Goal: Task Accomplishment & Management: Use online tool/utility

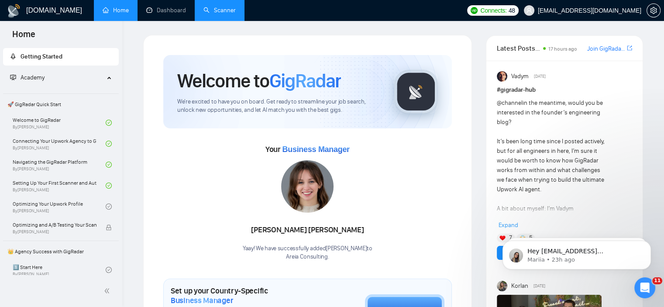
click at [225, 10] on link "Scanner" at bounding box center [219, 10] width 32 height 7
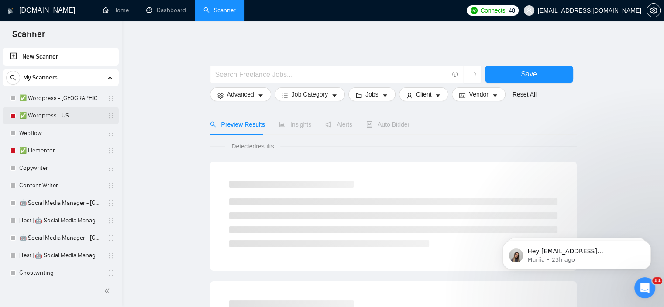
click at [62, 117] on link "✅ Wordpress - US" at bounding box center [60, 115] width 83 height 17
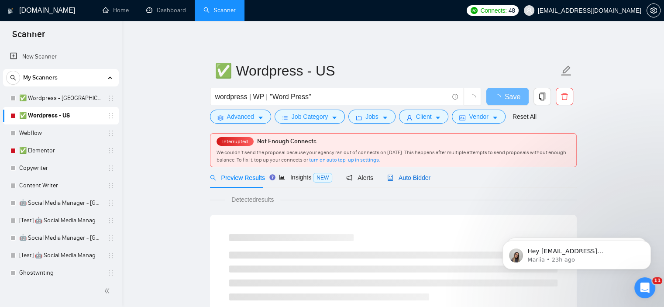
click at [416, 175] on span "Auto Bidder" at bounding box center [408, 177] width 43 height 7
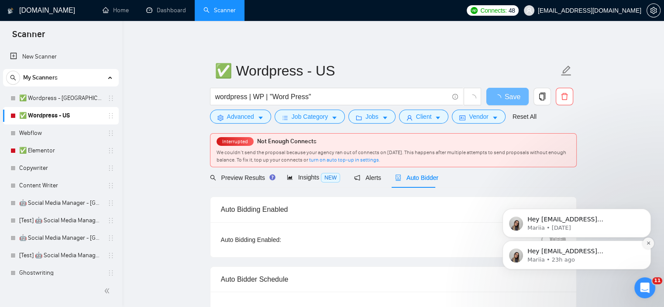
click at [647, 244] on icon "Dismiss notification" at bounding box center [647, 242] width 3 height 3
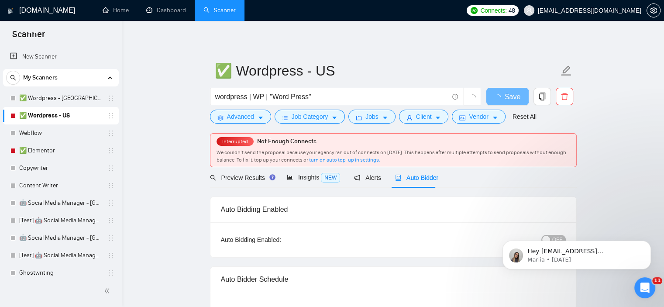
click at [647, 237] on div "Hey [EMAIL_ADDRESS][DOMAIN_NAME], Looks like your Upwork agency Areia Consultin…" at bounding box center [576, 214] width 161 height 109
click at [647, 242] on icon "Dismiss notification" at bounding box center [647, 242] width 3 height 3
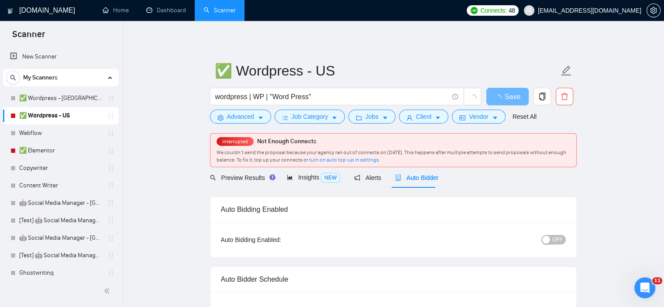
click at [556, 240] on span "OFF" at bounding box center [557, 240] width 10 height 10
click at [508, 99] on span "Save" at bounding box center [507, 96] width 16 height 11
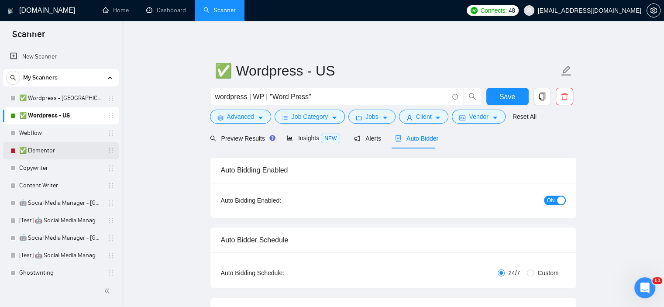
click at [75, 148] on link "✅ Elementor" at bounding box center [60, 150] width 83 height 17
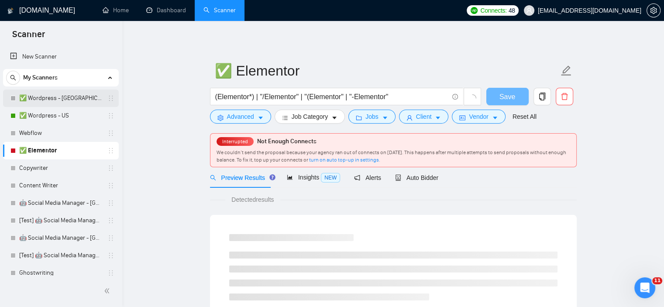
click at [46, 96] on link "✅ Wordpress - [GEOGRAPHIC_DATA]" at bounding box center [60, 97] width 83 height 17
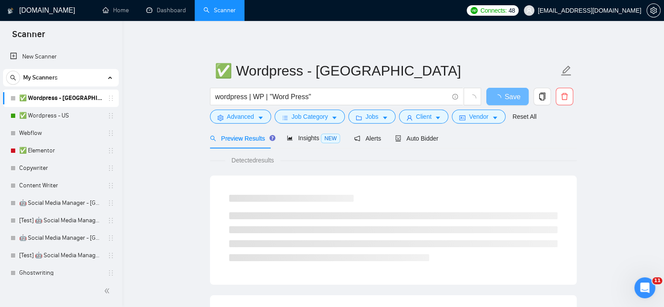
click at [429, 132] on div "Auto Bidder" at bounding box center [416, 138] width 43 height 21
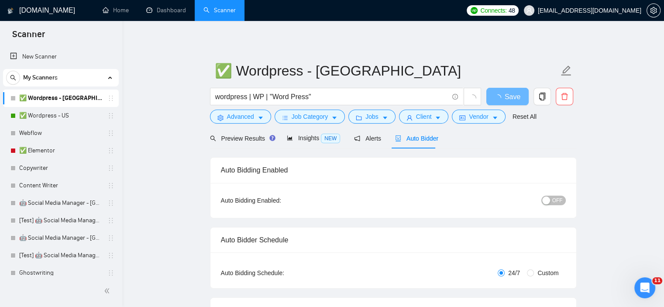
click at [554, 199] on span "OFF" at bounding box center [557, 201] width 10 height 10
click at [498, 93] on button "Save" at bounding box center [507, 96] width 42 height 17
click at [47, 150] on link "✅ Elementor" at bounding box center [60, 150] width 83 height 17
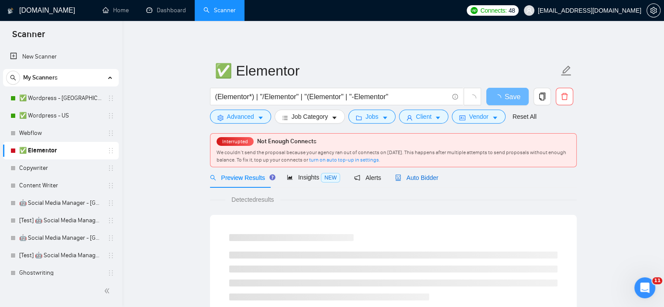
click at [413, 181] on span "Auto Bidder" at bounding box center [416, 177] width 43 height 7
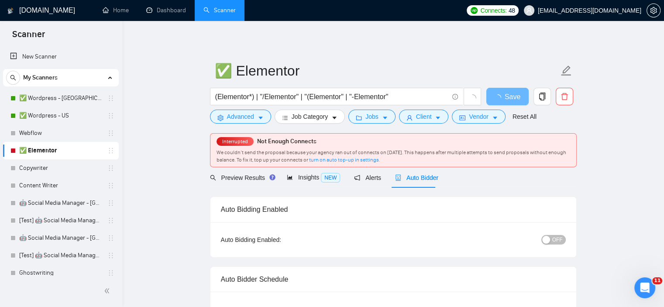
click at [552, 240] on button "OFF" at bounding box center [553, 240] width 24 height 10
click at [500, 93] on span "Save" at bounding box center [507, 96] width 16 height 11
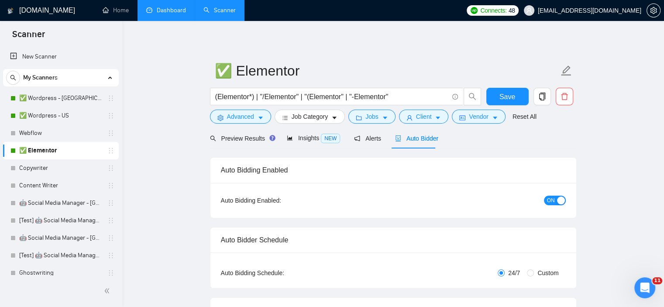
click at [166, 12] on link "Dashboard" at bounding box center [166, 10] width 40 height 7
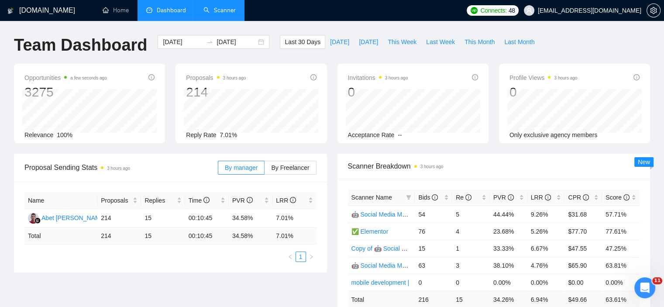
click at [219, 8] on link "Scanner" at bounding box center [219, 10] width 32 height 7
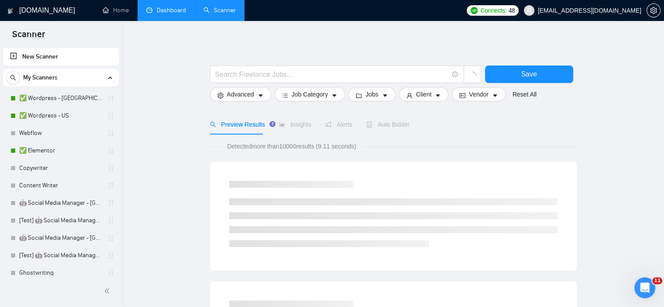
click at [66, 58] on link "New Scanner" at bounding box center [61, 56] width 102 height 17
click at [254, 78] on input "text" at bounding box center [331, 74] width 233 height 11
click at [254, 78] on input "A" at bounding box center [331, 74] width 233 height 11
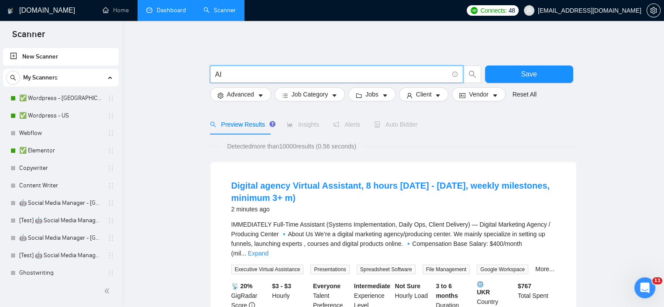
type input "AI"
click at [250, 94] on span "Advanced" at bounding box center [240, 94] width 27 height 10
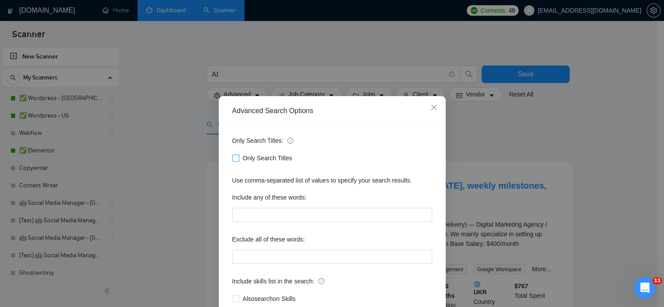
click at [233, 158] on input "Only Search Titles" at bounding box center [235, 158] width 6 height 6
checkbox input "true"
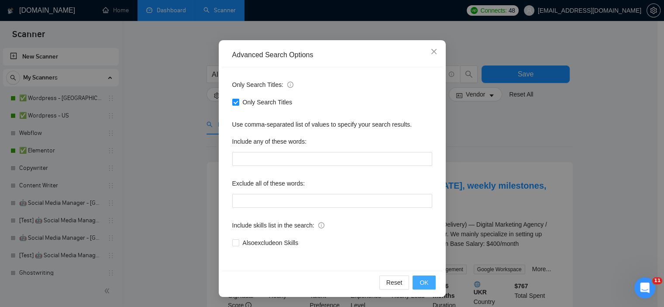
click at [419, 279] on span "OK" at bounding box center [423, 283] width 9 height 10
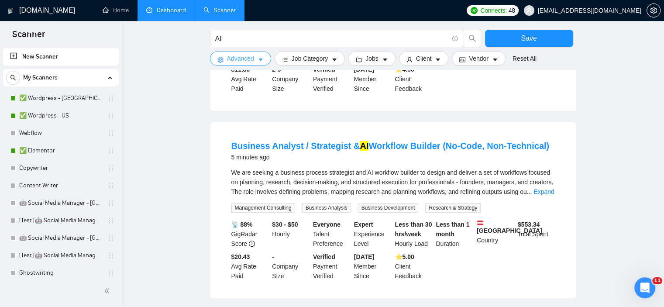
scroll to position [0, 0]
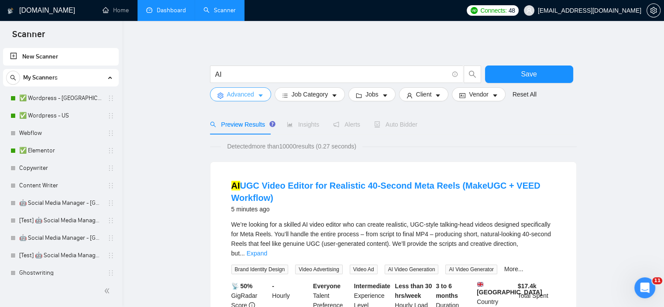
click at [245, 92] on span "Advanced" at bounding box center [240, 94] width 27 height 10
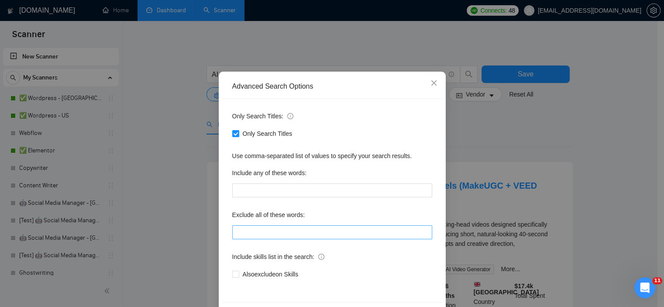
scroll to position [24, 0]
click at [254, 231] on input "text" at bounding box center [332, 232] width 200 height 14
click at [417, 265] on div "Include skills list in the search:" at bounding box center [332, 258] width 200 height 17
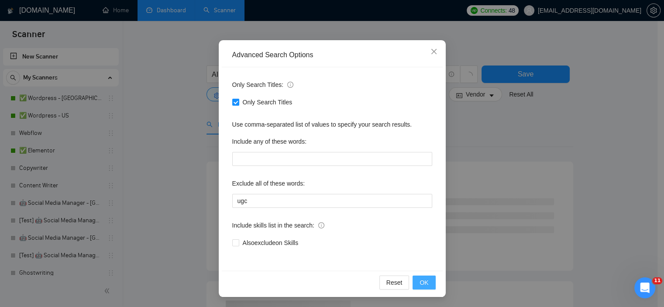
click at [419, 278] on span "OK" at bounding box center [423, 283] width 9 height 10
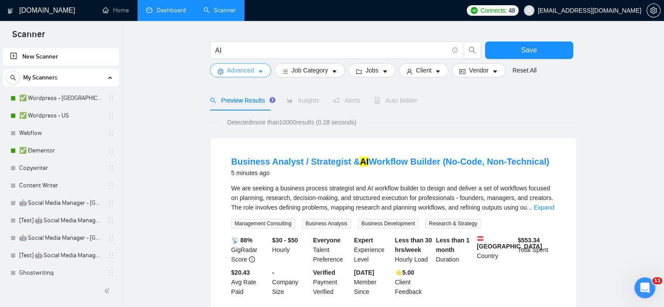
scroll to position [0, 0]
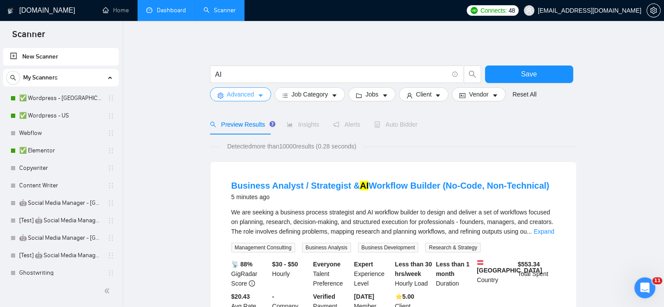
click at [237, 94] on span "Advanced" at bounding box center [240, 94] width 27 height 10
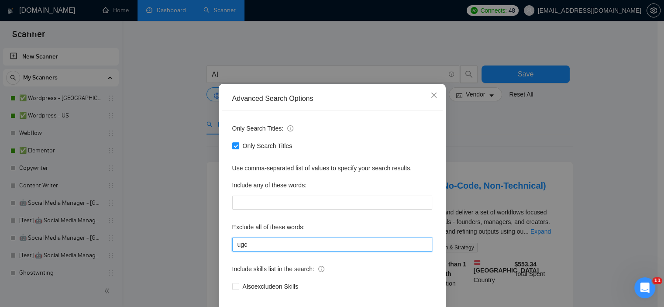
click at [268, 251] on input "ugc" at bounding box center [332, 244] width 200 height 14
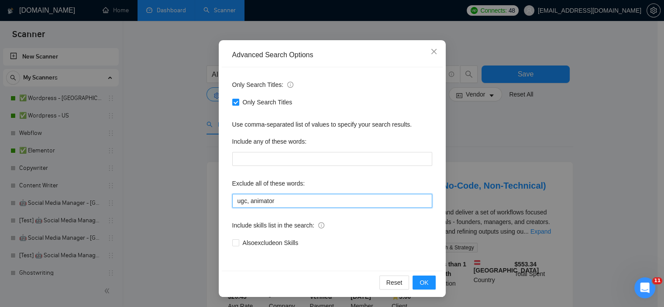
scroll to position [56, 0]
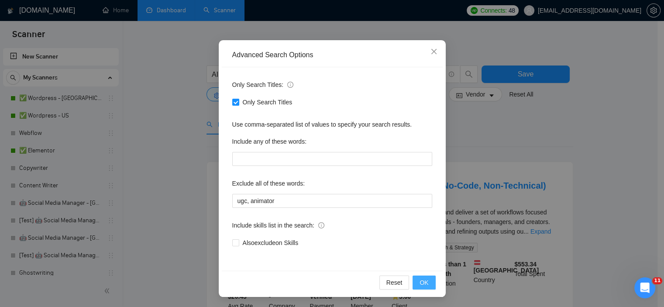
click at [414, 277] on button "OK" at bounding box center [423, 282] width 23 height 14
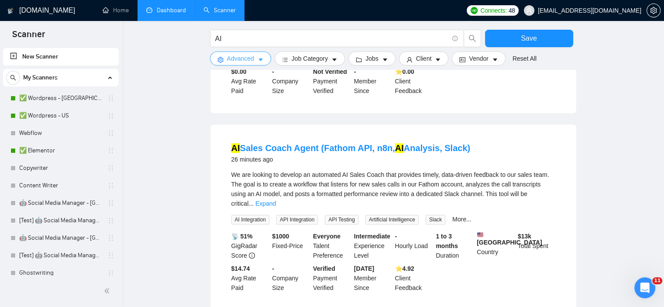
scroll to position [876, 0]
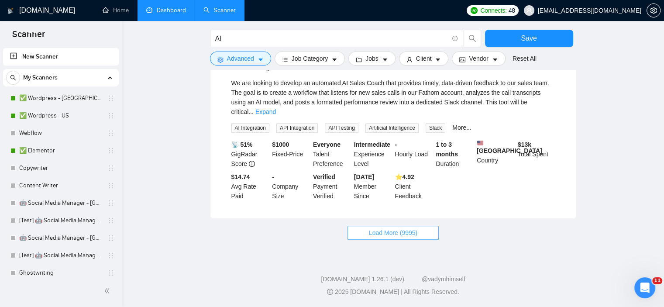
click at [398, 230] on span "Load More (9995)" at bounding box center [393, 233] width 48 height 10
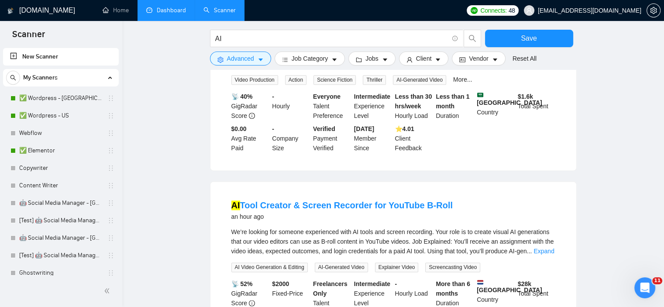
scroll to position [1114, 0]
click at [234, 59] on span "Advanced" at bounding box center [240, 59] width 27 height 10
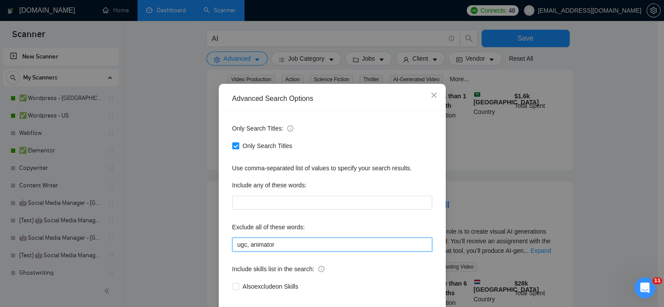
click at [303, 251] on input "ugc, animator" at bounding box center [332, 244] width 200 height 14
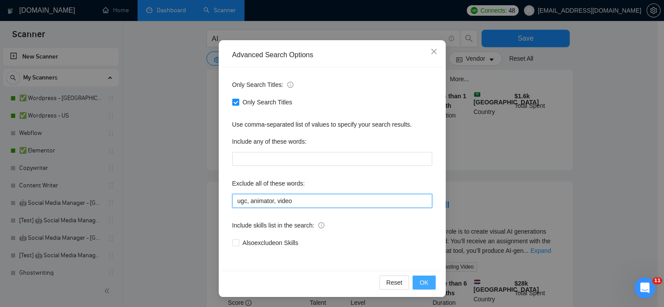
type input "ugc, animator, video"
click at [427, 283] on button "OK" at bounding box center [423, 282] width 23 height 14
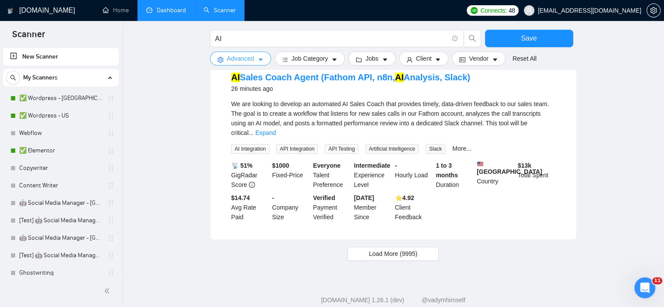
scroll to position [853, 0]
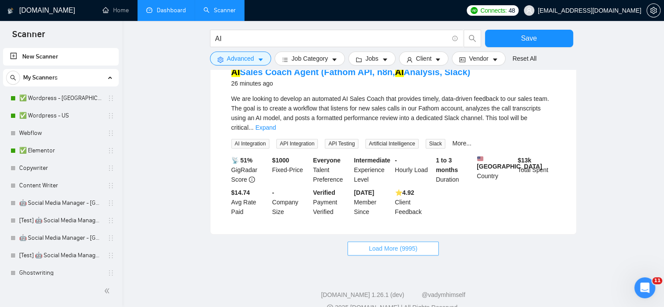
click at [380, 253] on span "Load More (9995)" at bounding box center [393, 249] width 48 height 10
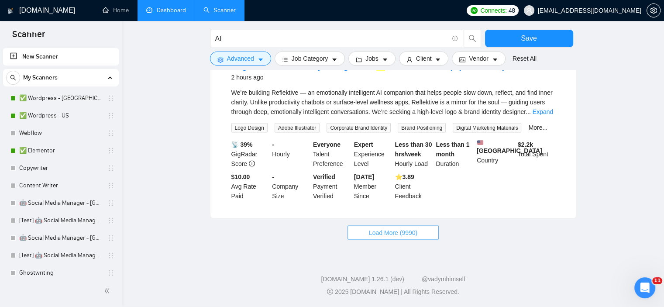
scroll to position [1821, 0]
click at [418, 234] on button "Load More (9990)" at bounding box center [392, 233] width 91 height 14
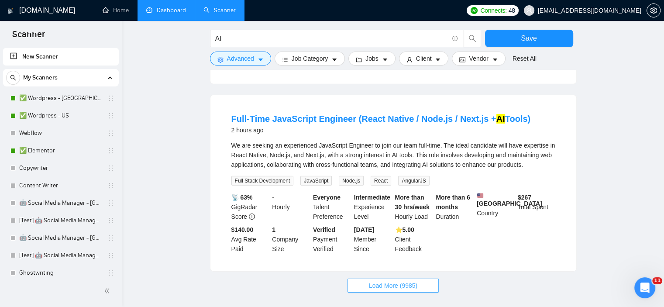
scroll to position [2711, 0]
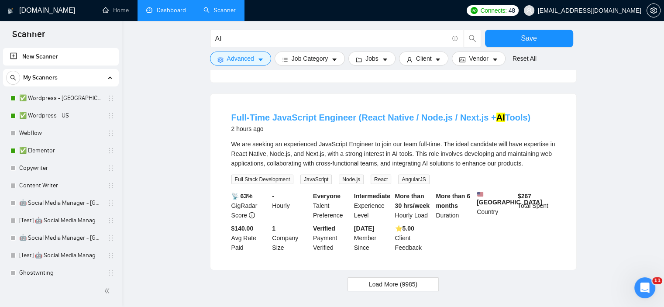
click at [363, 122] on link "Full-Time JavaScript Engineer (React Native / Node.js / Next.js + AI Tools)" at bounding box center [380, 118] width 299 height 10
click at [387, 289] on span "Load More (9985)" at bounding box center [393, 284] width 48 height 10
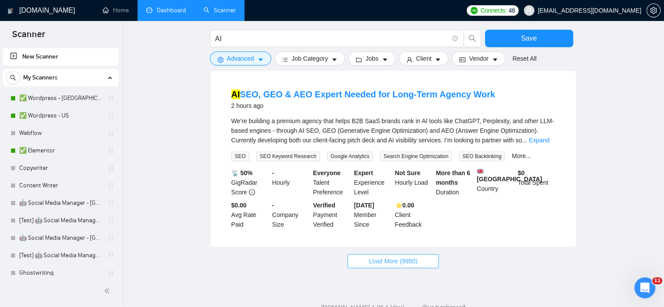
scroll to position [3708, 0]
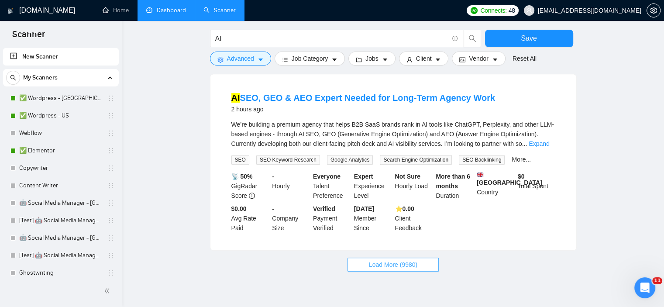
click at [373, 260] on span "Load More (9980)" at bounding box center [393, 265] width 48 height 10
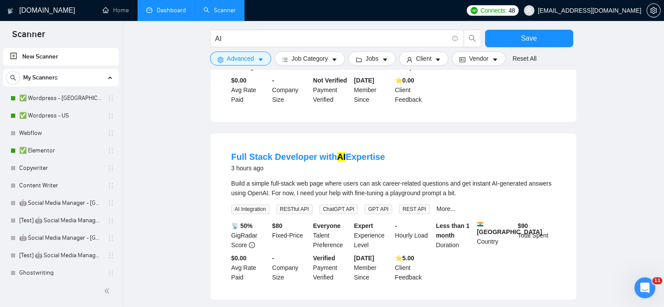
scroll to position [4246, 0]
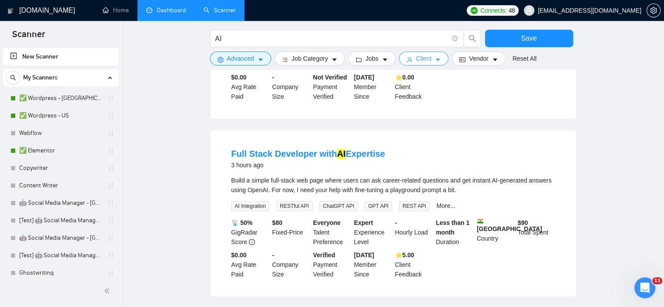
click at [416, 57] on span "Client" at bounding box center [424, 59] width 16 height 10
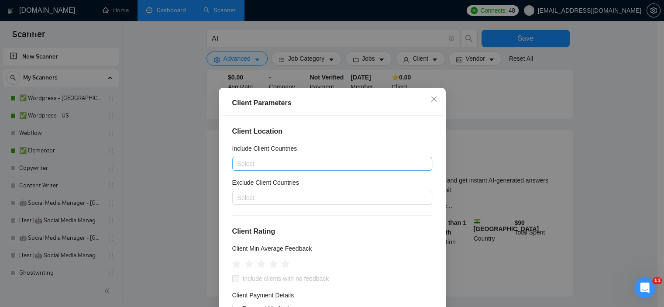
click at [295, 160] on div at bounding box center [327, 163] width 187 height 10
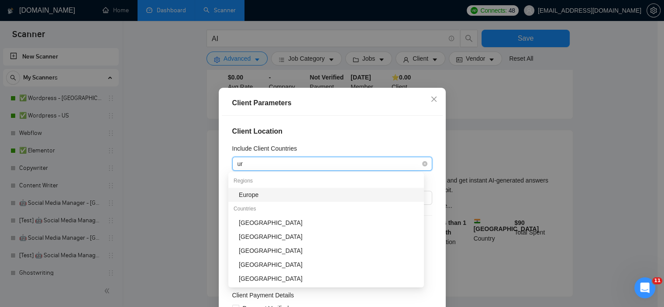
type input "uni"
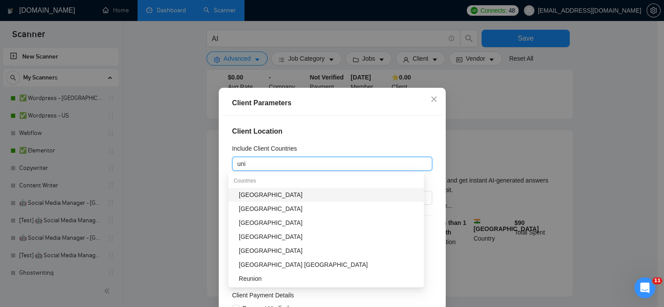
click at [262, 192] on div "[GEOGRAPHIC_DATA]" at bounding box center [329, 195] width 180 height 10
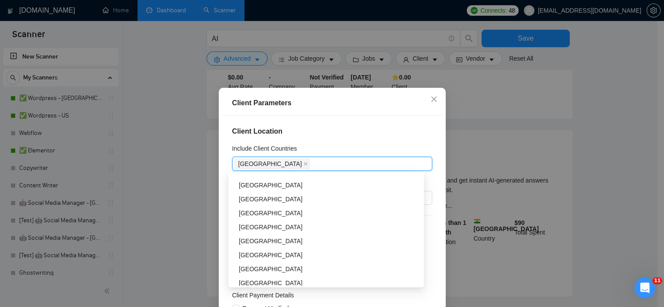
scroll to position [132, 0]
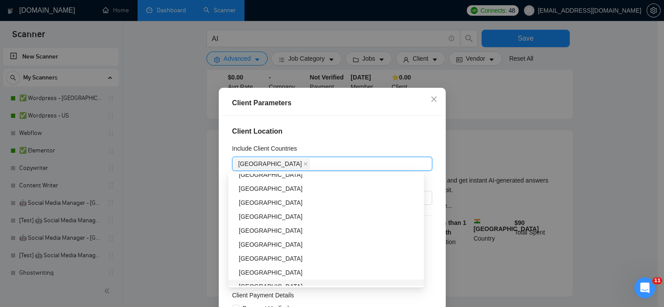
click at [375, 300] on div "Client Payment Details" at bounding box center [332, 296] width 200 height 13
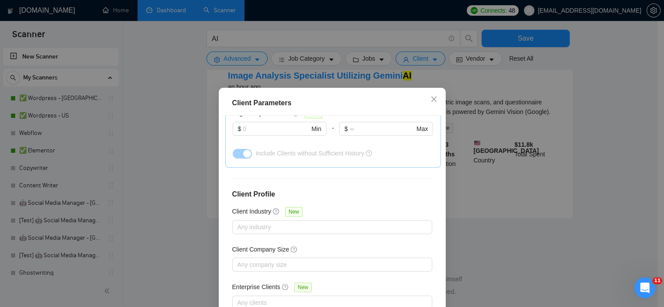
scroll to position [879, 0]
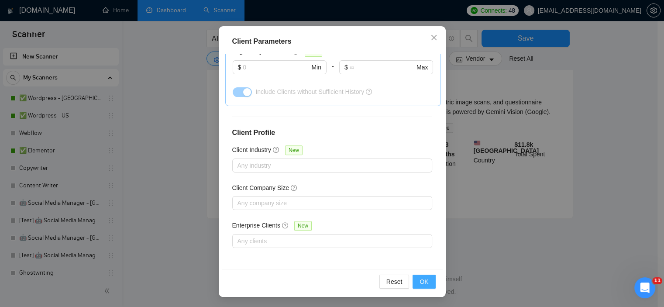
click at [424, 279] on span "OK" at bounding box center [423, 282] width 9 height 10
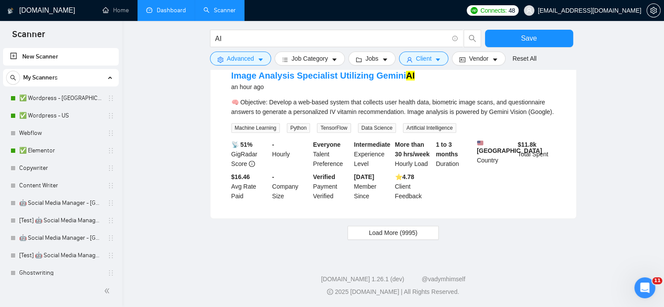
click at [364, 228] on button "Load More (9995)" at bounding box center [392, 233] width 91 height 14
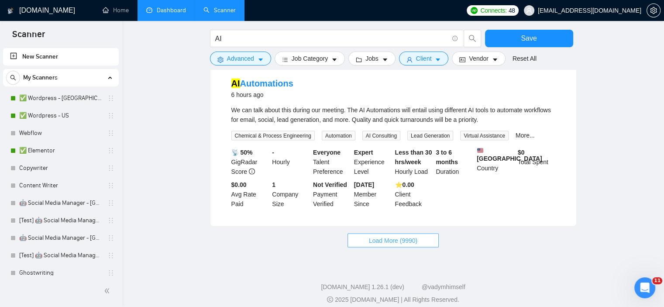
scroll to position [1790, 0]
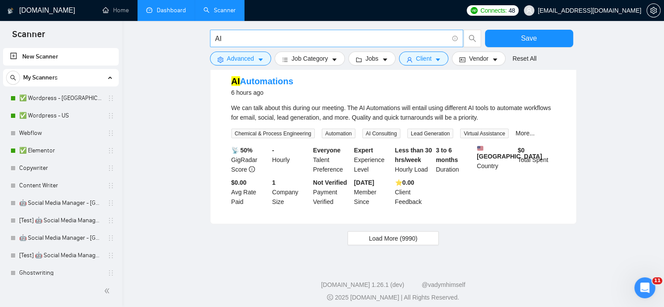
click at [255, 37] on input "AI" at bounding box center [331, 38] width 233 height 11
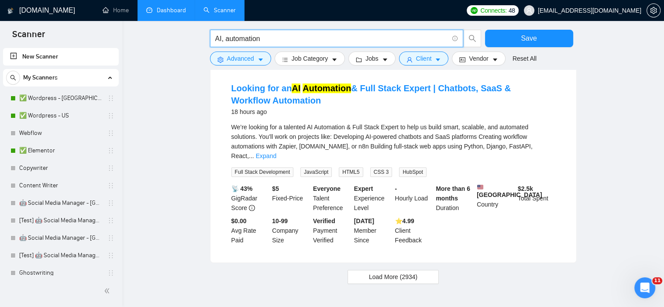
scroll to position [878, 0]
click at [382, 281] on span "Load More (2934)" at bounding box center [393, 276] width 48 height 10
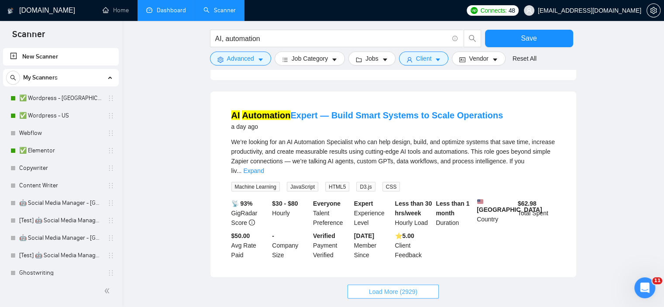
scroll to position [1892, 0]
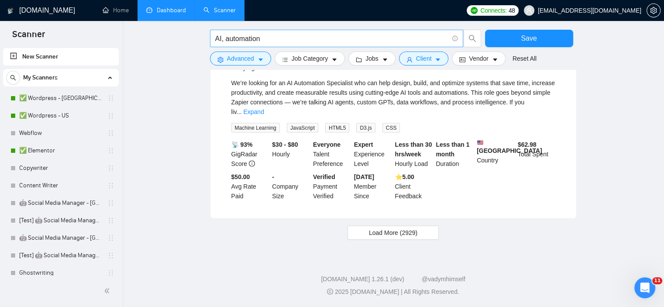
click at [250, 38] on input "AI, automation" at bounding box center [331, 38] width 233 height 11
type input "automation"
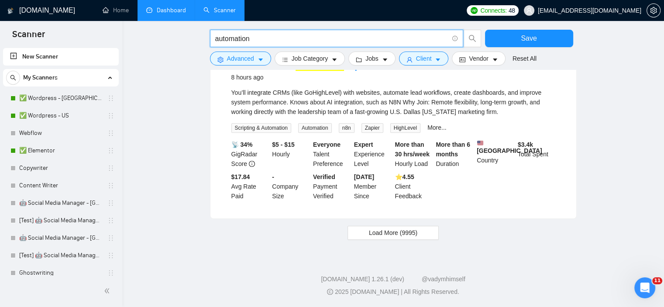
scroll to position [927, 0]
